Goal: Task Accomplishment & Management: Complete application form

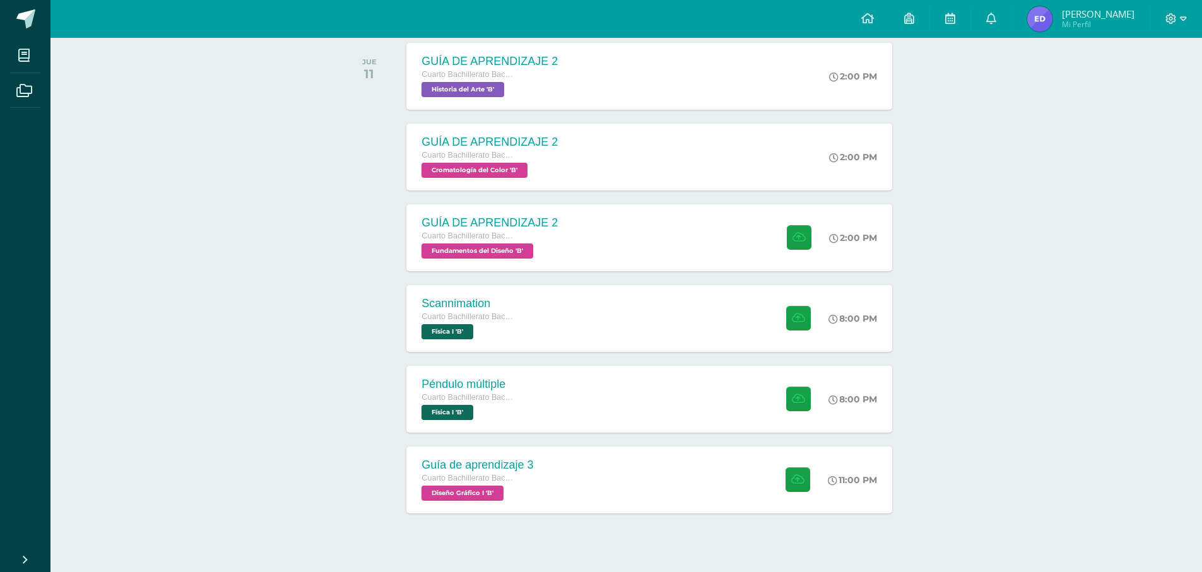
scroll to position [227, 0]
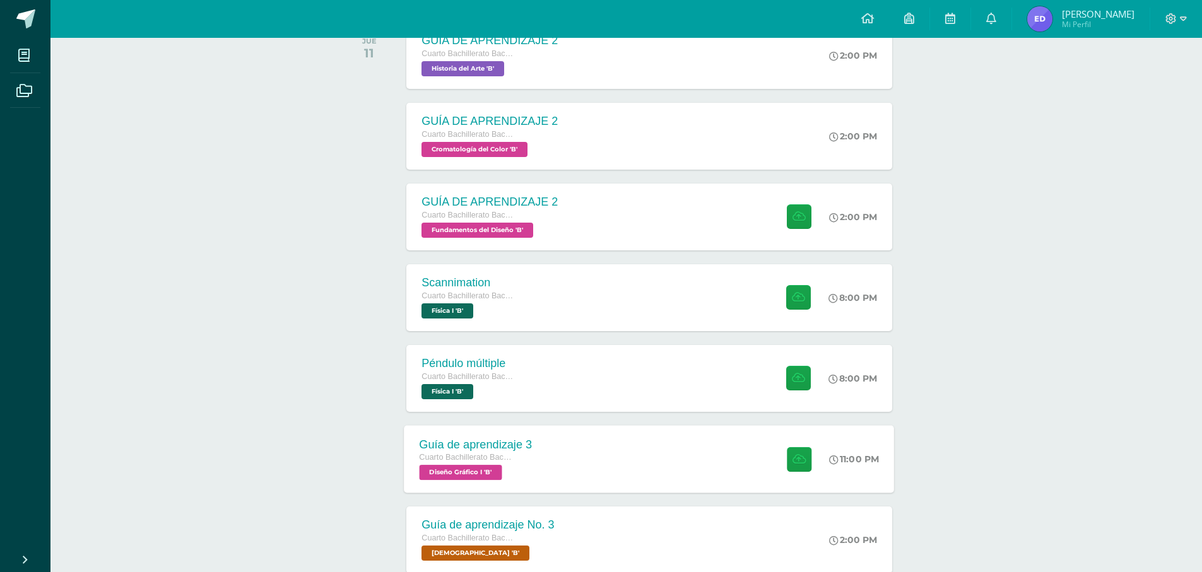
click at [693, 447] on div "Guía de aprendizaje 3 Cuarto Bachillerato Bachillerato en CCLL con Orientación …" at bounding box center [649, 458] width 490 height 67
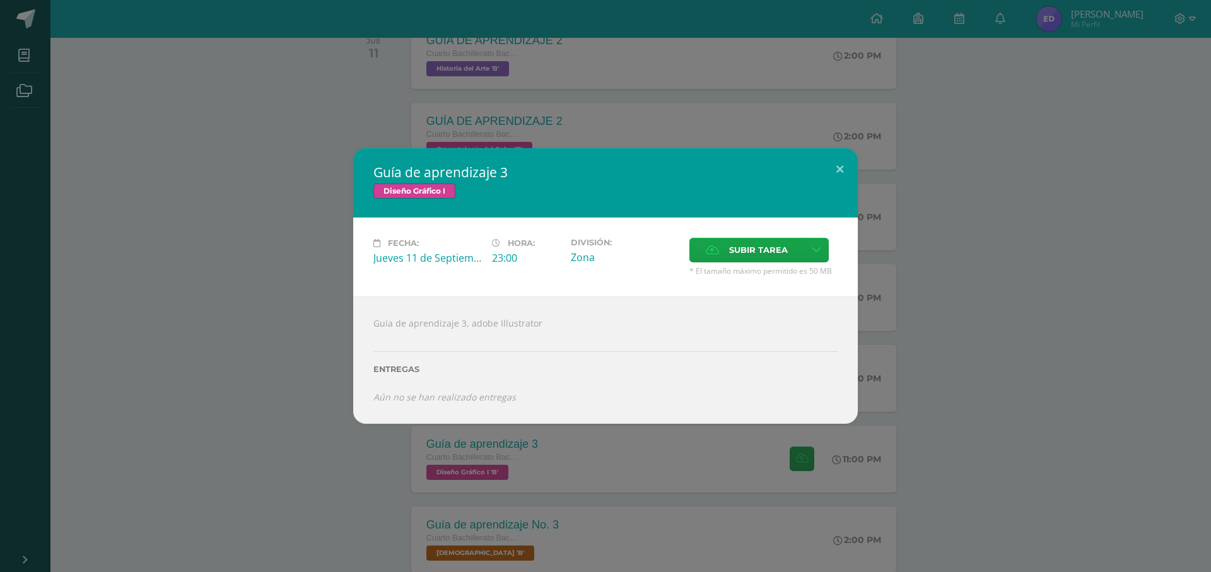
click at [760, 235] on div "Fecha: Jueves 11 de Septiembre Hora: 23:00 División: Zona Subir tarea Cancelar" at bounding box center [605, 257] width 505 height 79
click at [760, 248] on span "Subir tarea" at bounding box center [758, 249] width 59 height 23
click at [0, 0] on input "Subir tarea" at bounding box center [0, 0] width 0 height 0
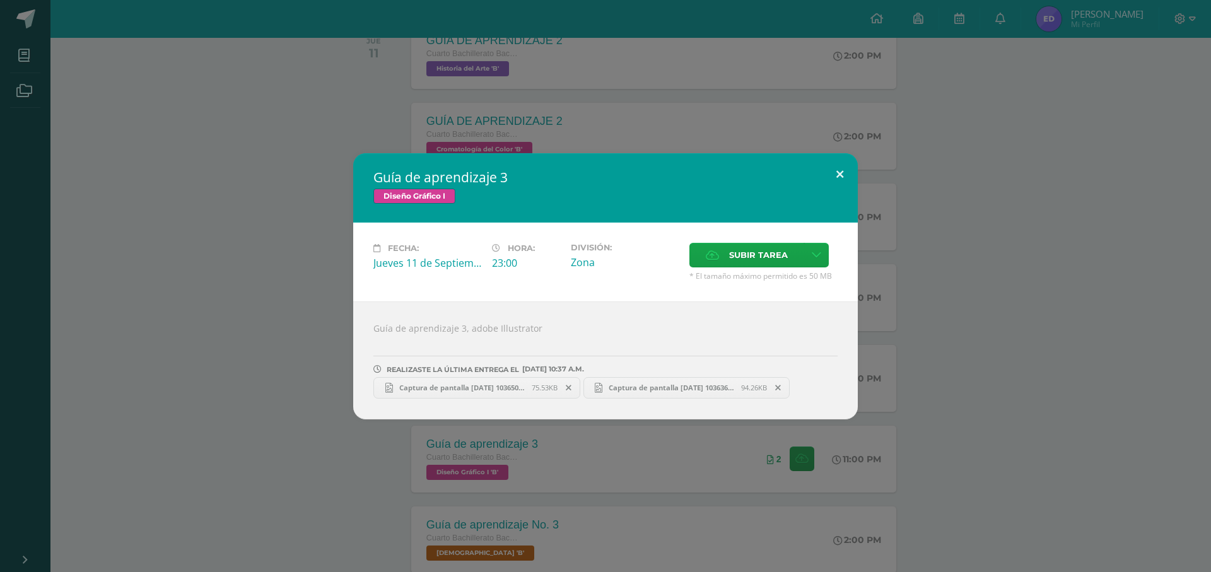
click at [836, 187] on button at bounding box center [840, 174] width 36 height 43
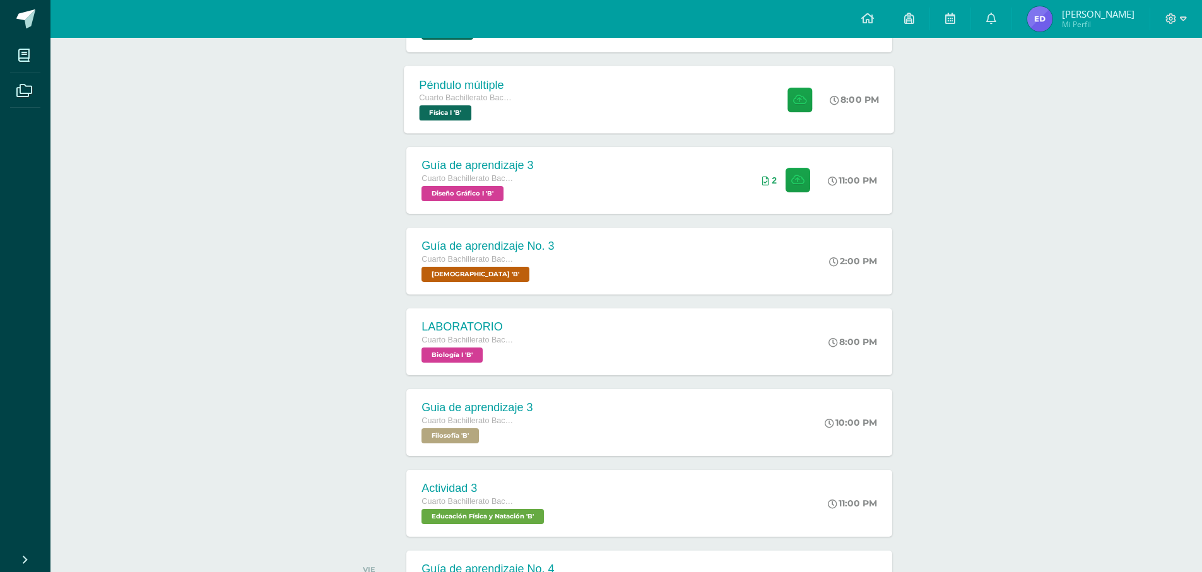
scroll to position [606, 0]
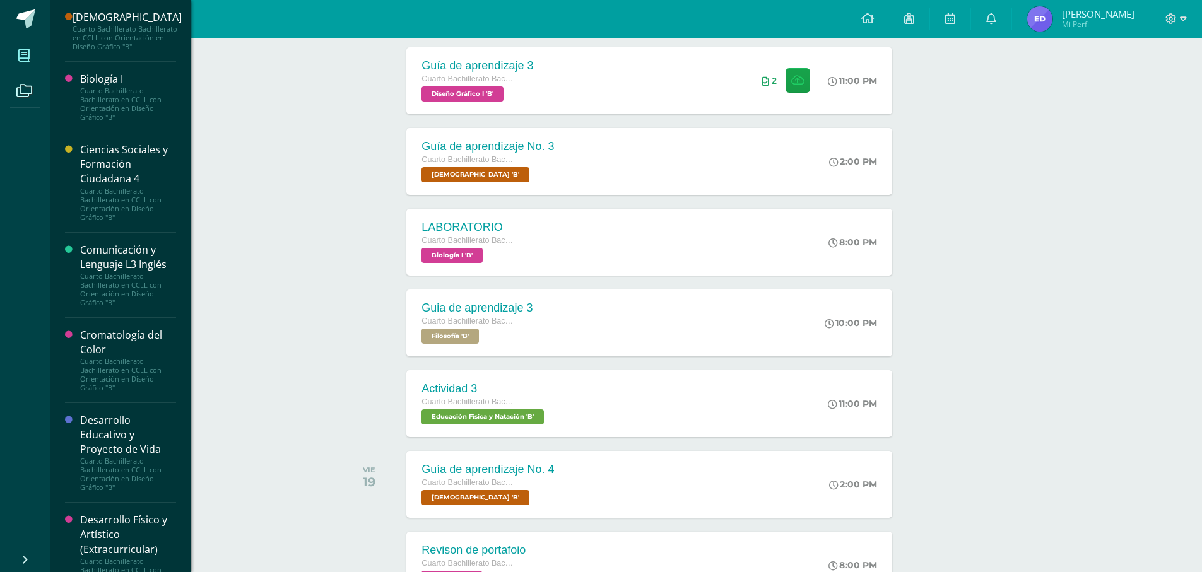
click at [28, 49] on icon at bounding box center [23, 55] width 11 height 13
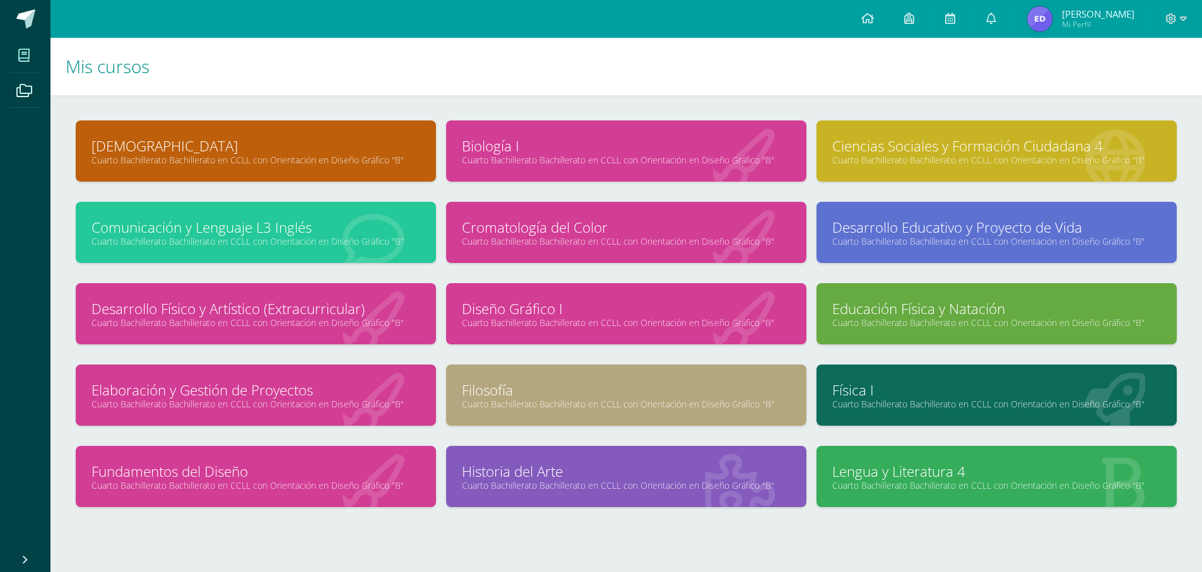
click at [629, 329] on div "Diseño Gráfico I Cuarto Bachillerato Bachillerato en CCLL con Orientación en Di…" at bounding box center [626, 313] width 360 height 61
click at [544, 308] on link "Diseño Gráfico I" at bounding box center [626, 309] width 329 height 20
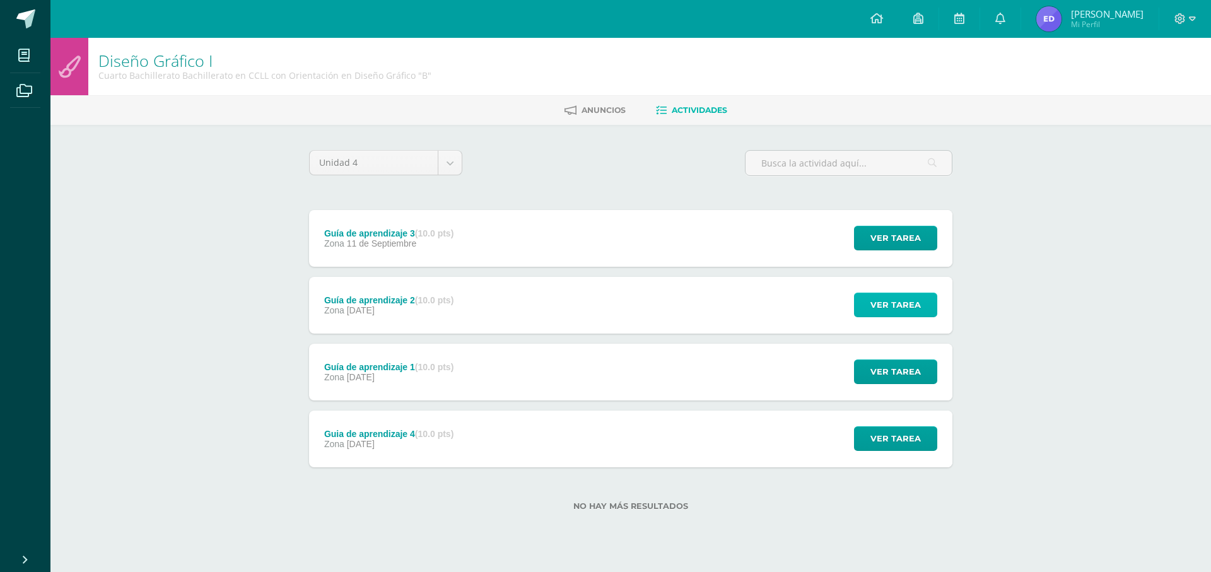
click at [895, 305] on span "Ver tarea" at bounding box center [895, 304] width 50 height 23
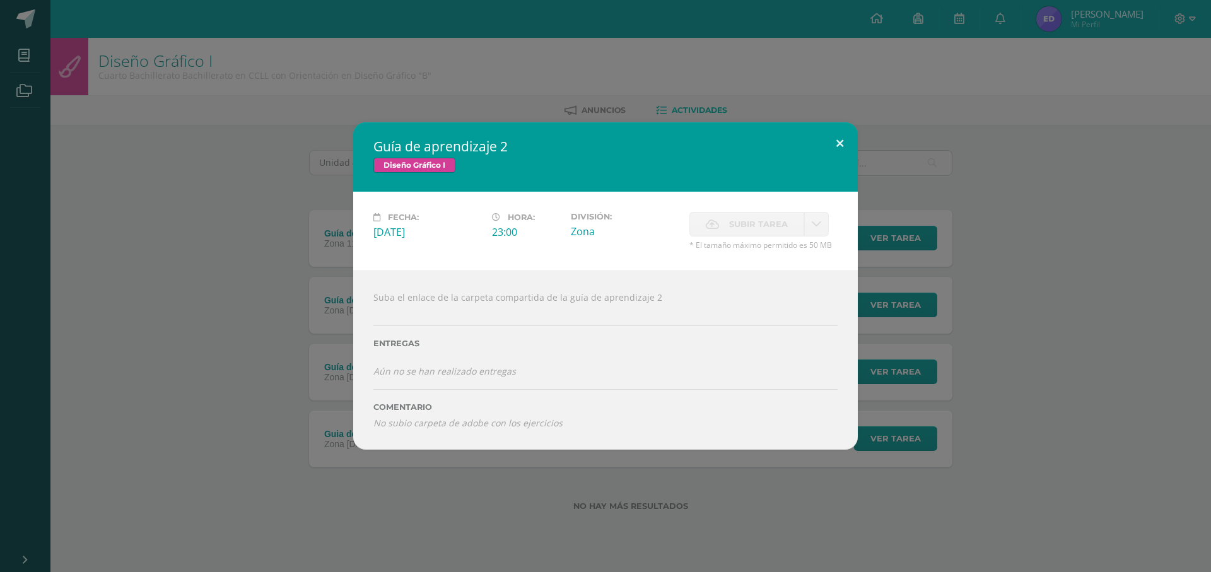
click at [826, 155] on button at bounding box center [840, 143] width 36 height 43
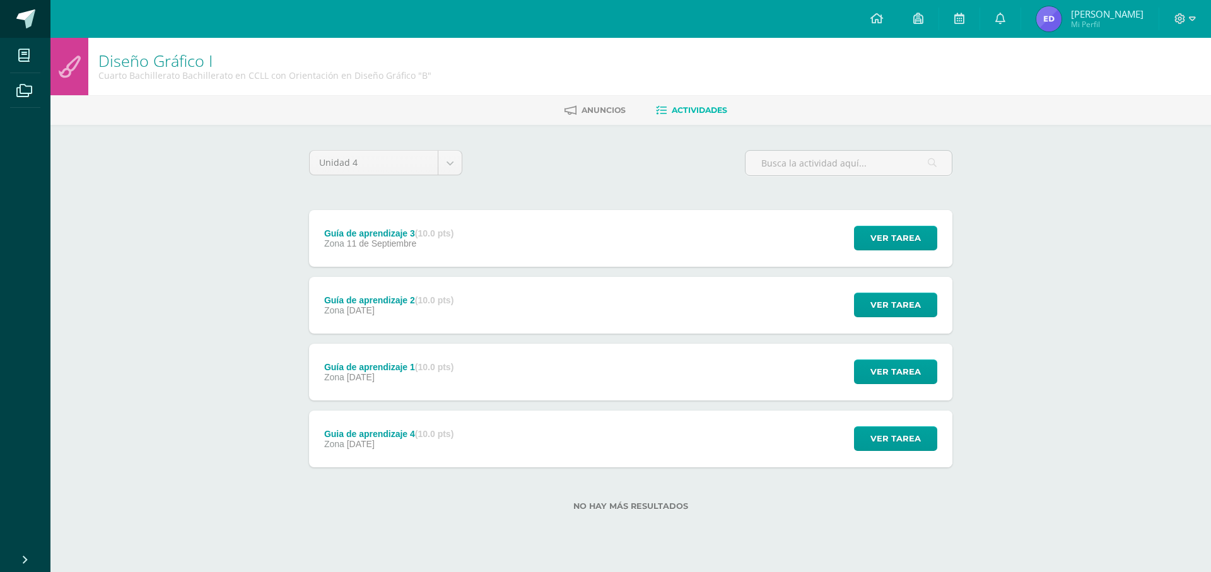
click at [13, 8] on link at bounding box center [25, 19] width 50 height 38
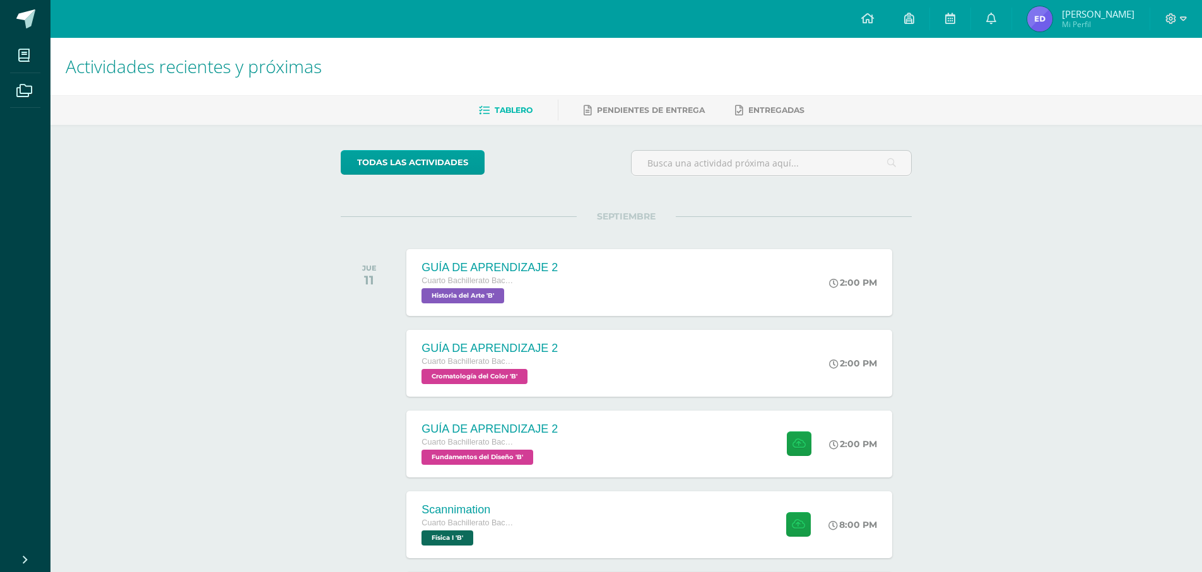
click at [1131, 22] on span "Mi Perfil" at bounding box center [1098, 24] width 73 height 11
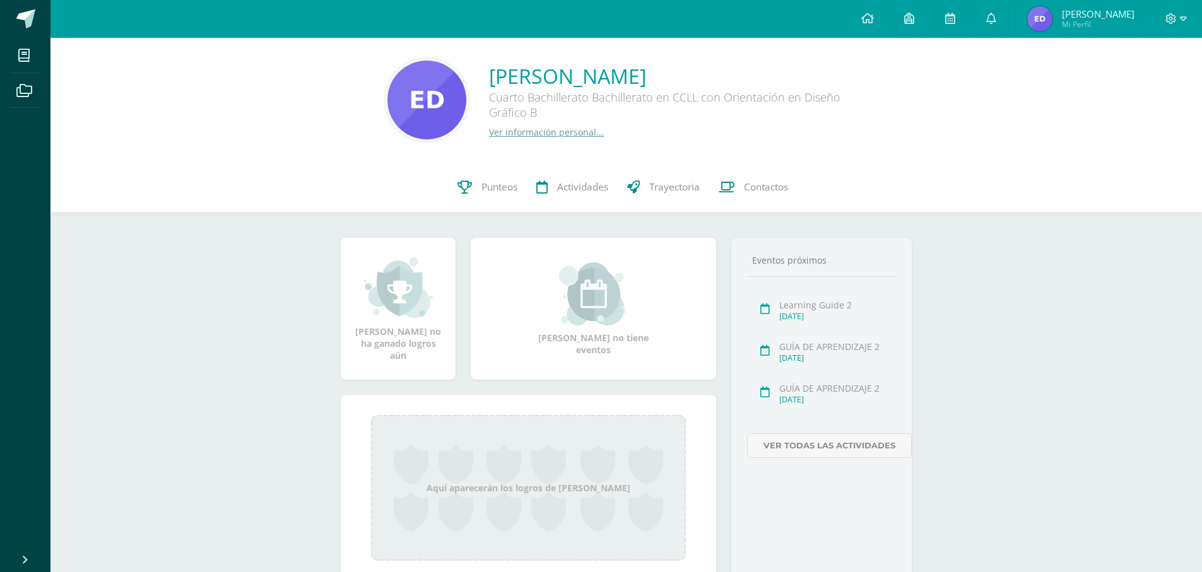
click at [1176, 30] on div at bounding box center [1176, 19] width 52 height 38
click at [1179, 23] on icon at bounding box center [1182, 18] width 7 height 11
click at [1146, 84] on span "Cerrar sesión" at bounding box center [1143, 86] width 57 height 12
